Goal: Find specific page/section: Find specific page/section

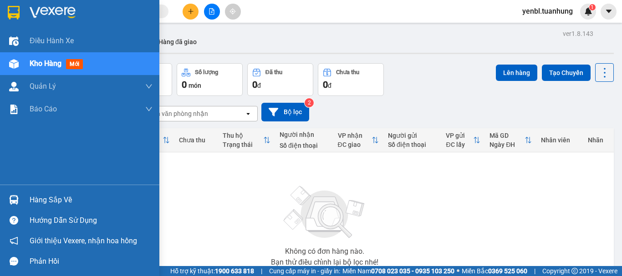
click at [25, 219] on div "Hướng dẫn sử dụng" at bounding box center [79, 220] width 159 height 20
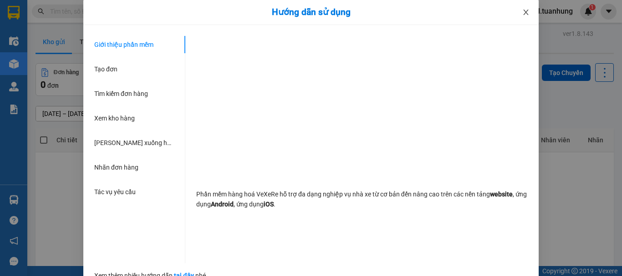
click at [523, 17] on span "Close" at bounding box center [525, 12] width 25 height 25
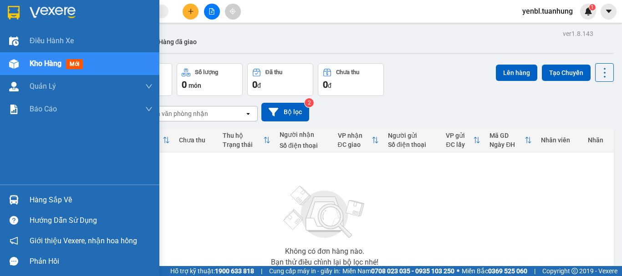
click at [33, 197] on div "Hàng sắp về" at bounding box center [91, 200] width 123 height 14
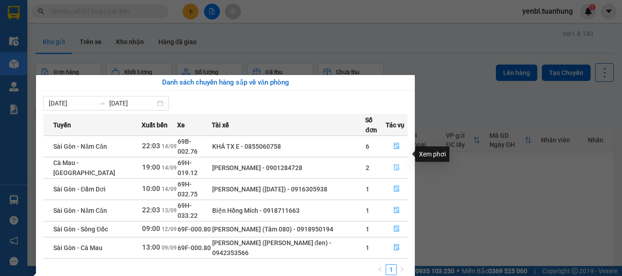
click at [394, 164] on icon "file-done" at bounding box center [396, 167] width 6 height 6
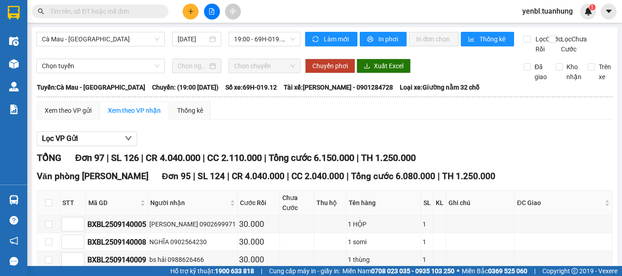
scroll to position [232, 0]
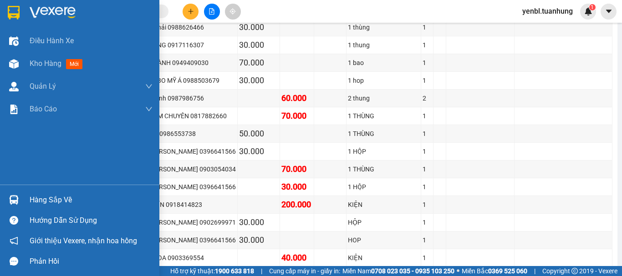
click at [27, 206] on div "Hàng sắp về" at bounding box center [79, 200] width 159 height 20
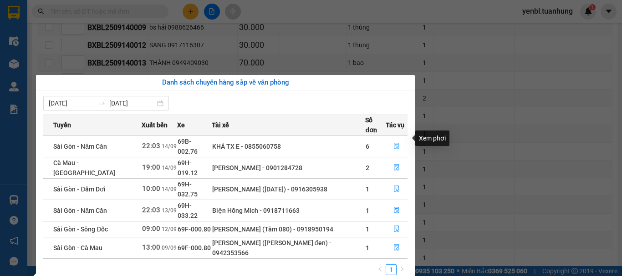
click at [395, 143] on icon "file-done" at bounding box center [396, 146] width 6 height 6
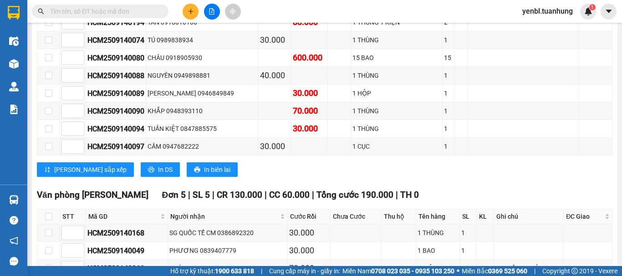
scroll to position [1961, 0]
